Goal: Check status: Check status

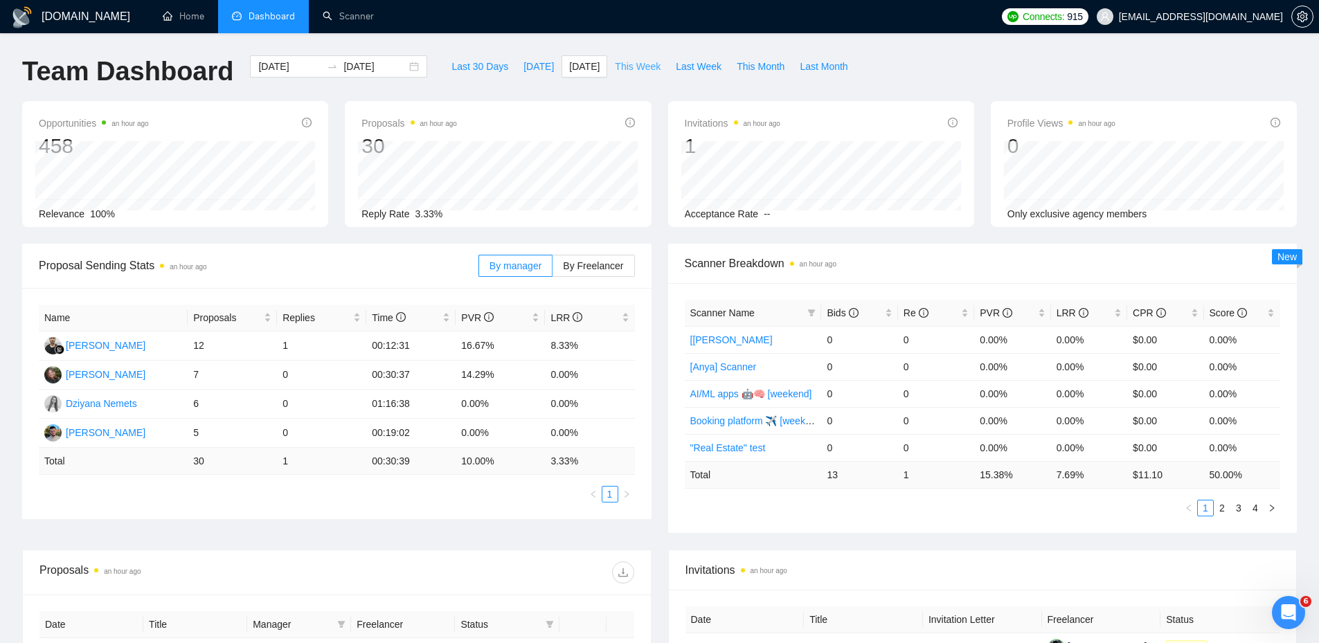
click at [637, 66] on span "This Week" at bounding box center [638, 66] width 46 height 15
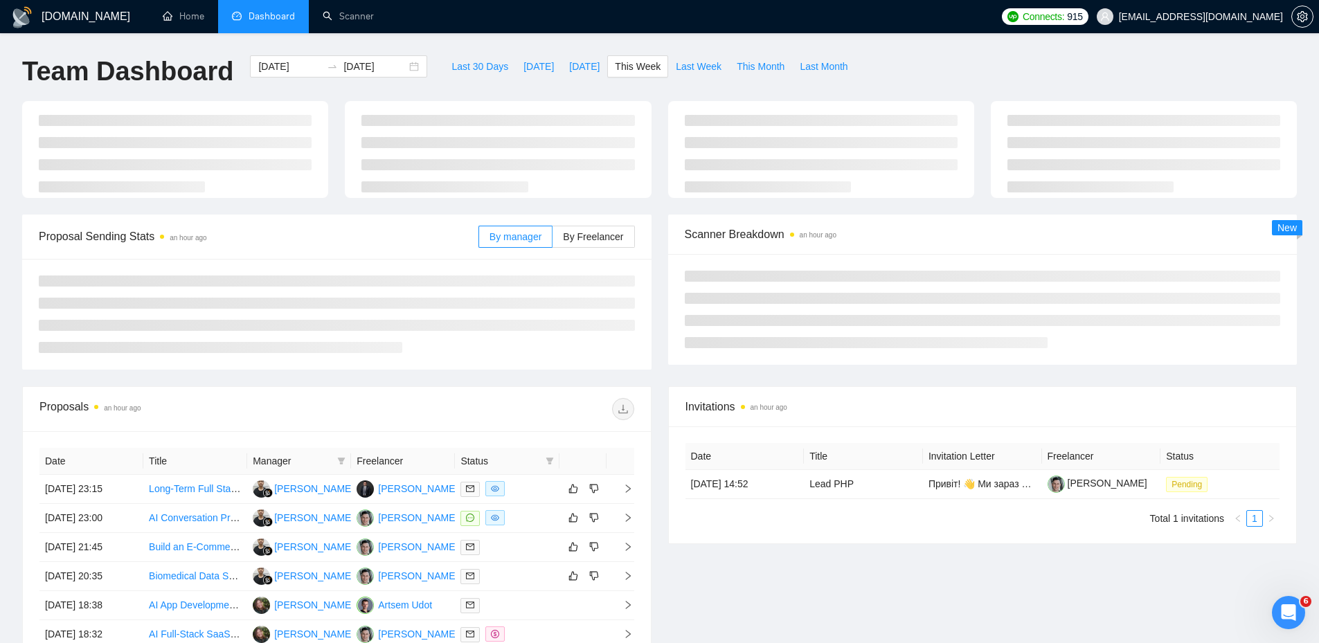
type input "[DATE]"
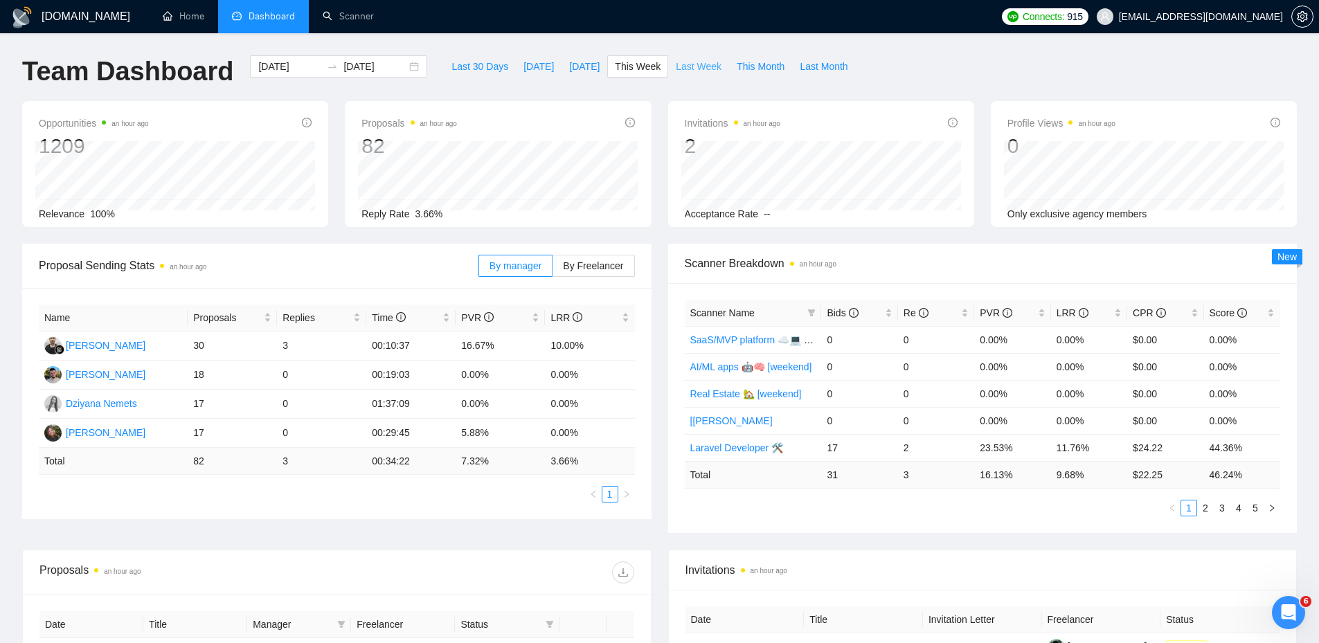
click at [679, 64] on span "Last Week" at bounding box center [699, 66] width 46 height 15
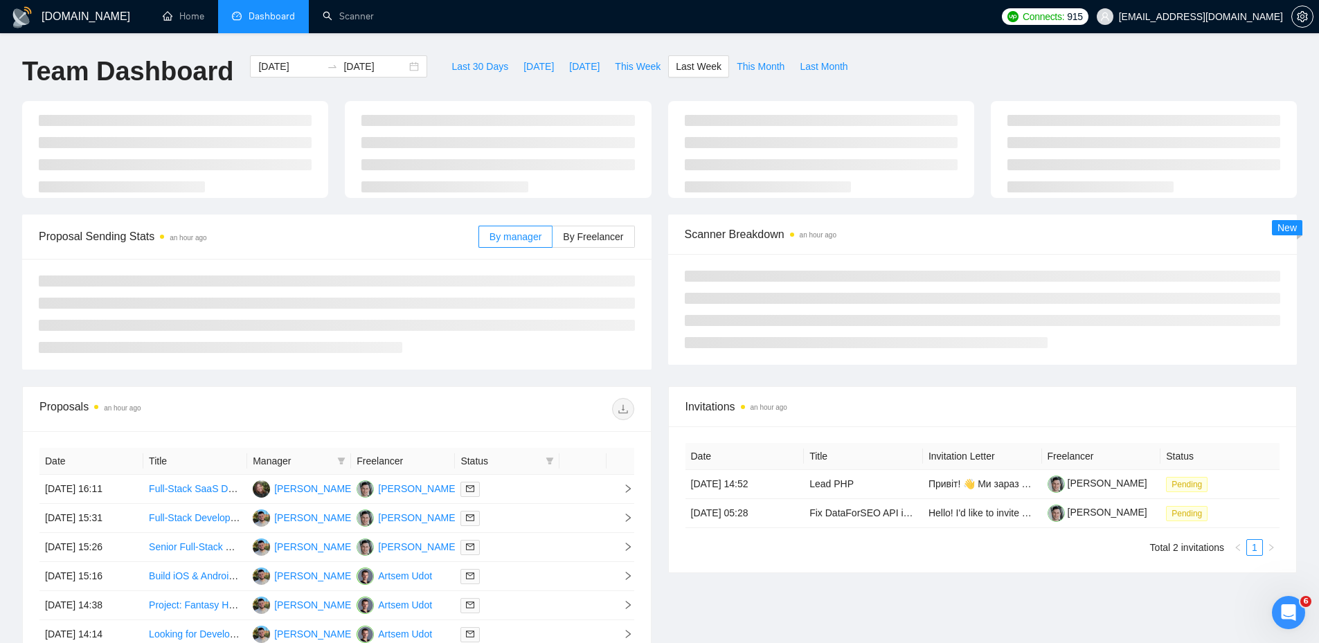
type input "[DATE]"
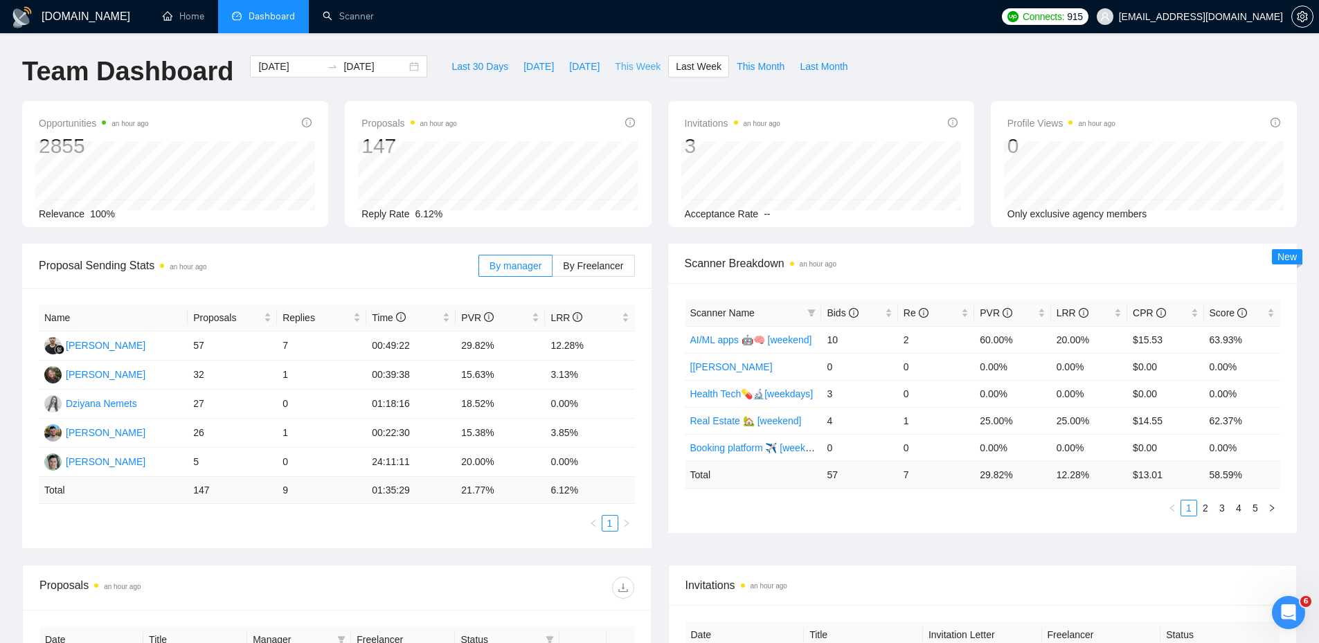
click at [641, 67] on span "This Week" at bounding box center [638, 66] width 46 height 15
type input "[DATE]"
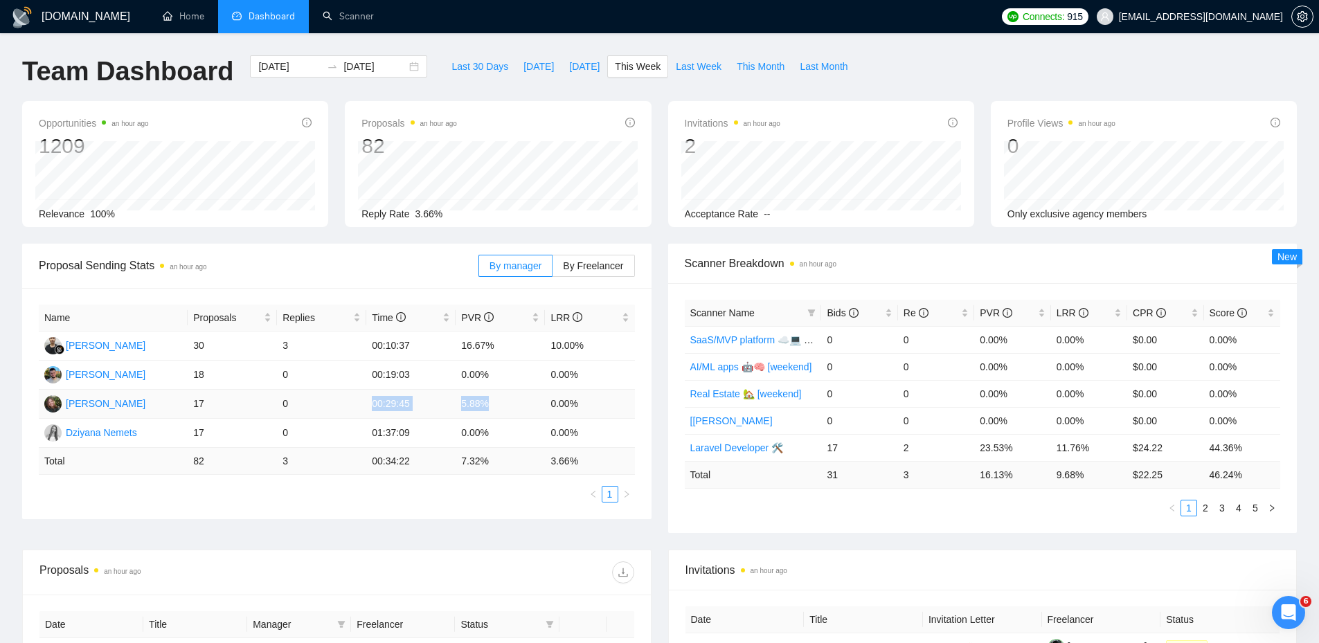
drag, startPoint x: 390, startPoint y: 393, endPoint x: 510, endPoint y: 395, distance: 119.8
click at [510, 395] on tr "[PERSON_NAME] 17 0 00:29:45 5.88% 0.00%" at bounding box center [337, 404] width 596 height 29
click at [511, 486] on ul "1" at bounding box center [337, 494] width 596 height 17
drag, startPoint x: 494, startPoint y: 402, endPoint x: 445, endPoint y: 402, distance: 48.5
click at [445, 402] on tr "[PERSON_NAME] 17 0 00:29:45 5.88% 0.00%" at bounding box center [337, 404] width 596 height 29
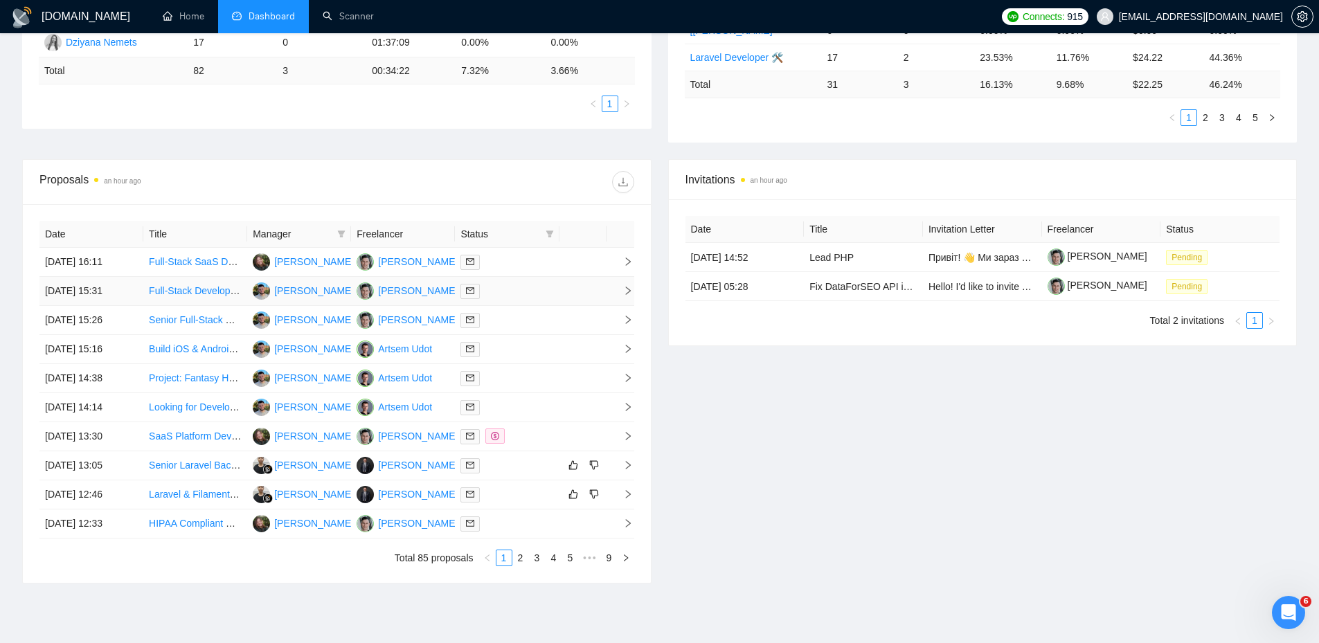
scroll to position [415, 0]
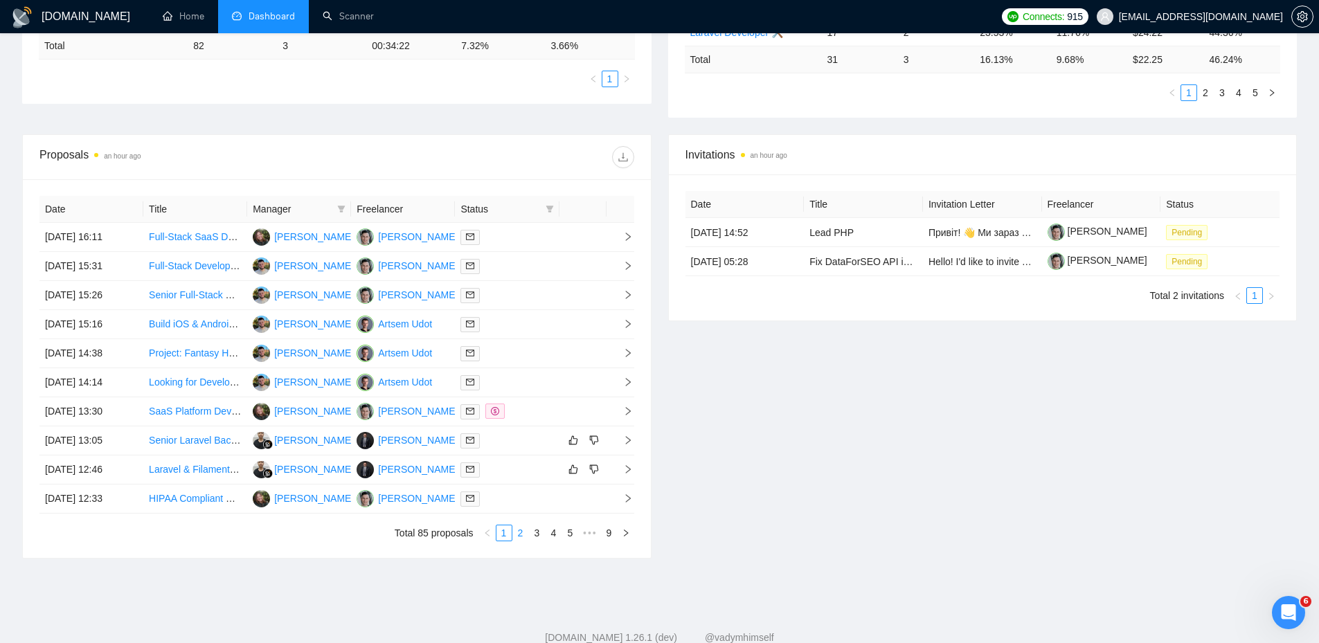
click at [515, 539] on link "2" at bounding box center [520, 533] width 15 height 15
click at [537, 537] on link "3" at bounding box center [537, 533] width 15 height 15
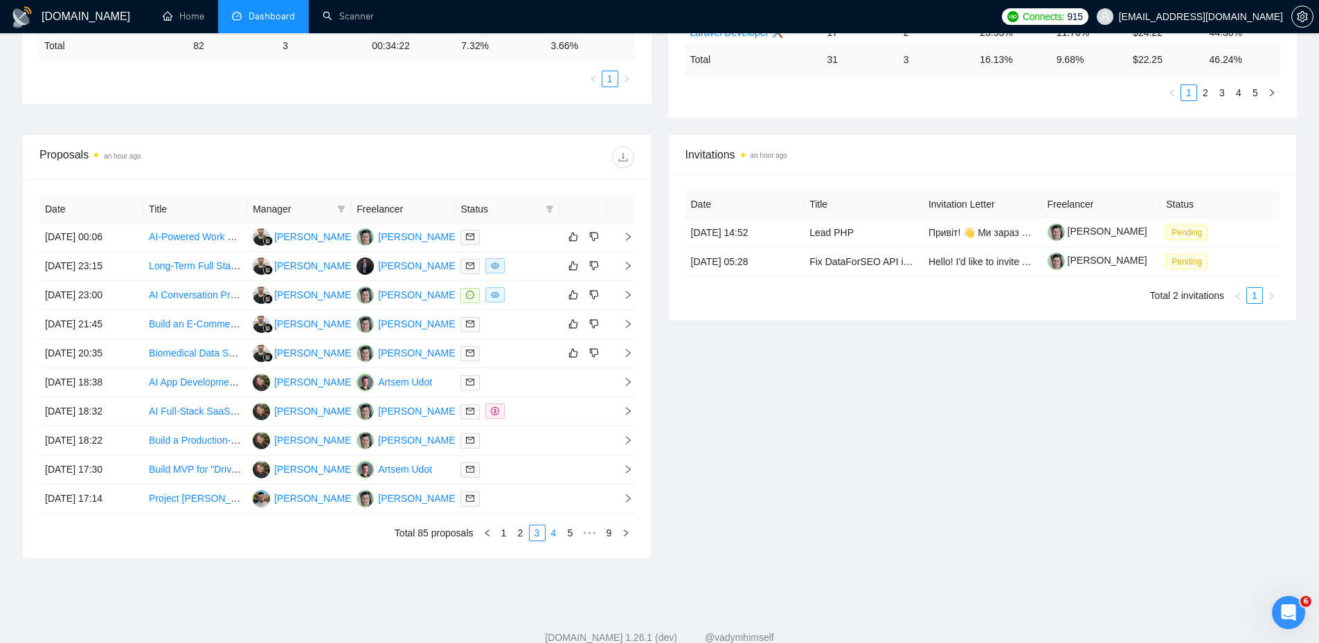
click at [552, 535] on link "4" at bounding box center [553, 533] width 15 height 15
click at [559, 417] on td at bounding box center [582, 411] width 47 height 29
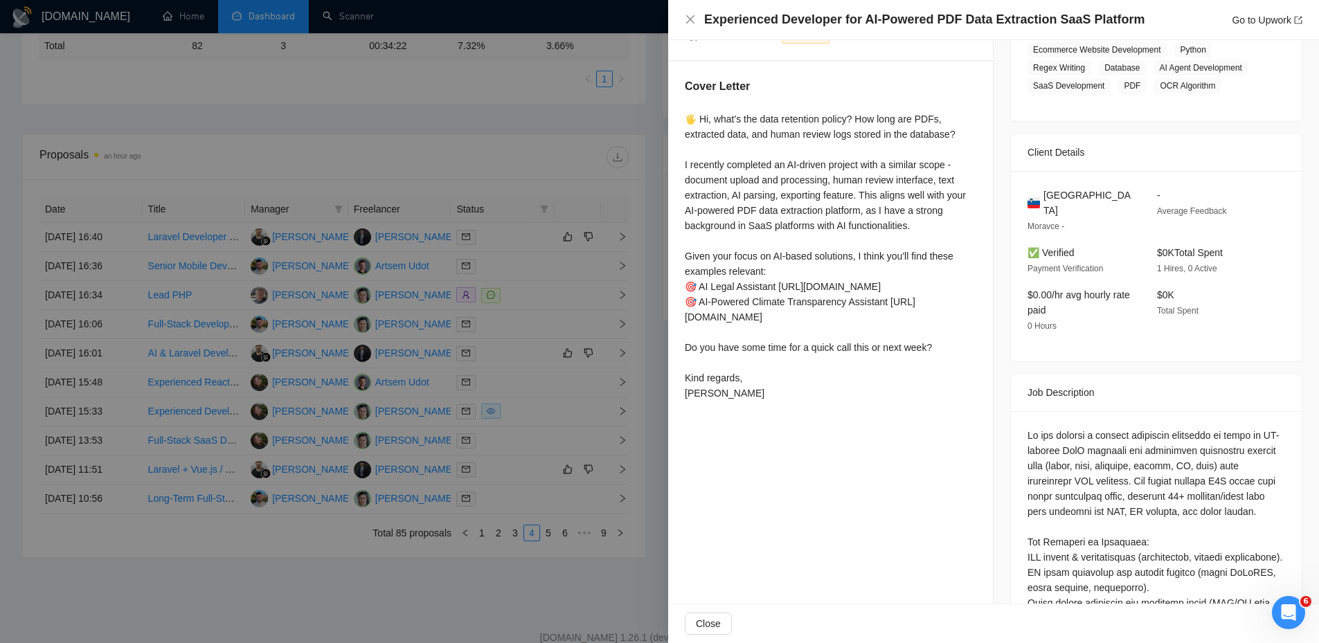
scroll to position [69, 0]
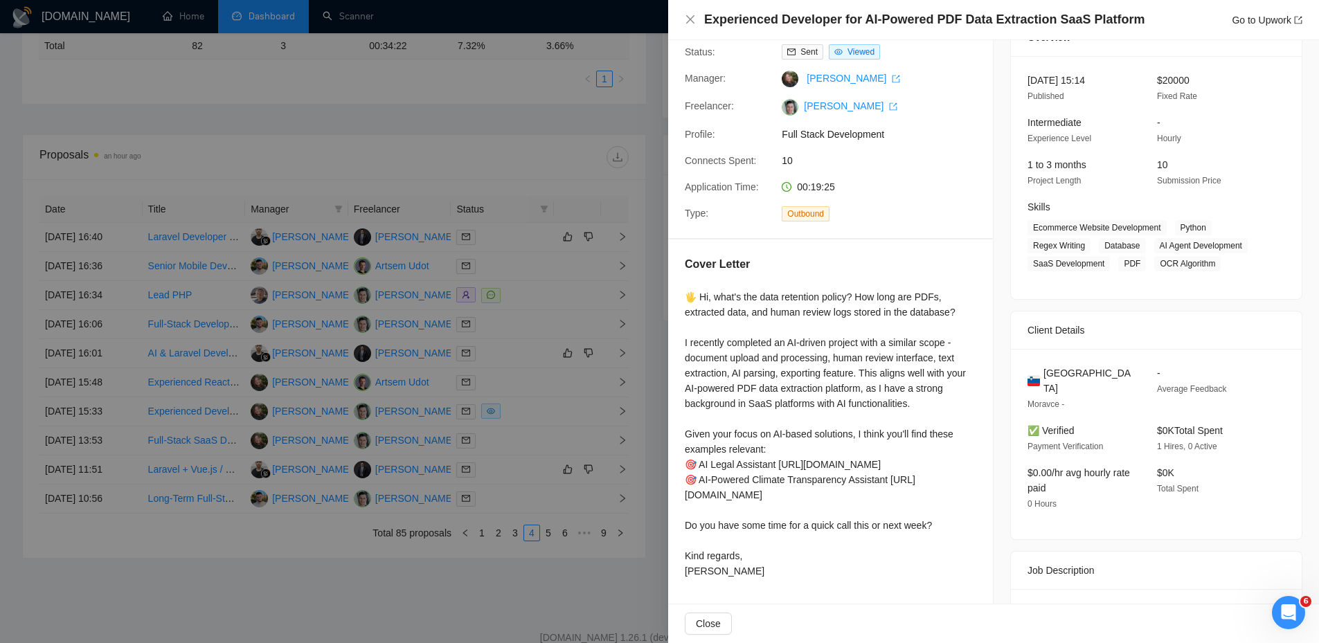
click at [545, 377] on div at bounding box center [659, 321] width 1319 height 643
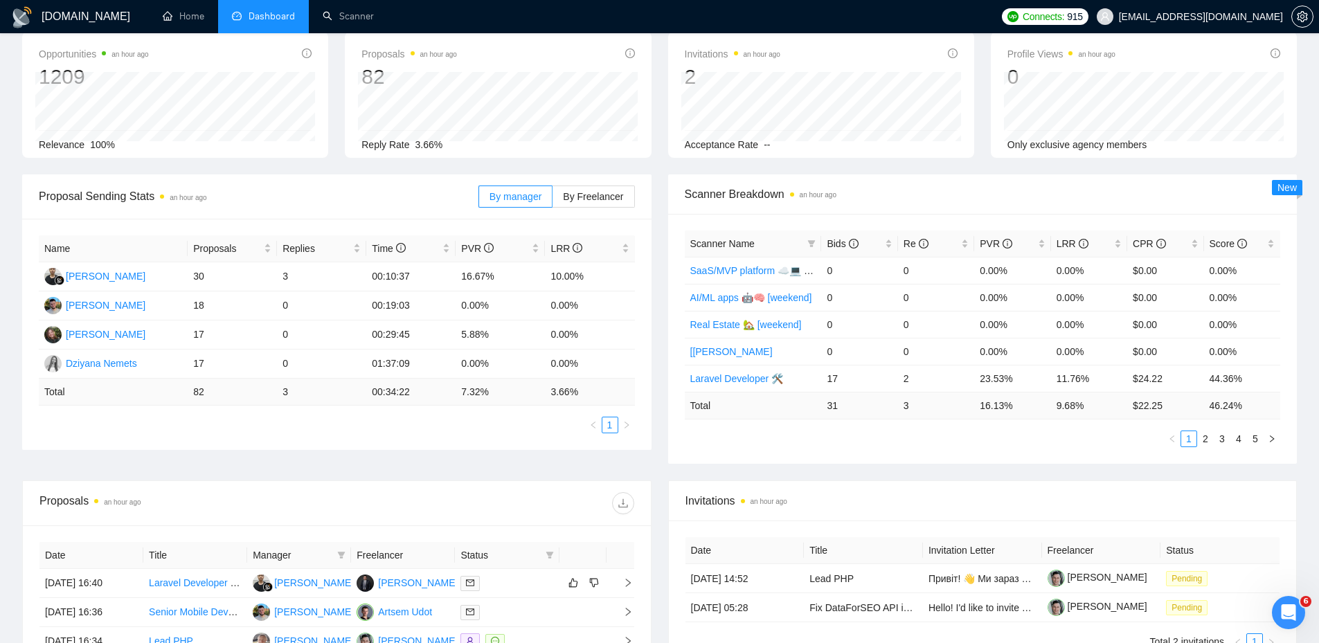
drag, startPoint x: 626, startPoint y: 249, endPoint x: 333, endPoint y: 179, distance: 301.1
click at [333, 179] on div "Proposal Sending Stats an hour ago" at bounding box center [259, 196] width 440 height 39
